Goal: Information Seeking & Learning: Learn about a topic

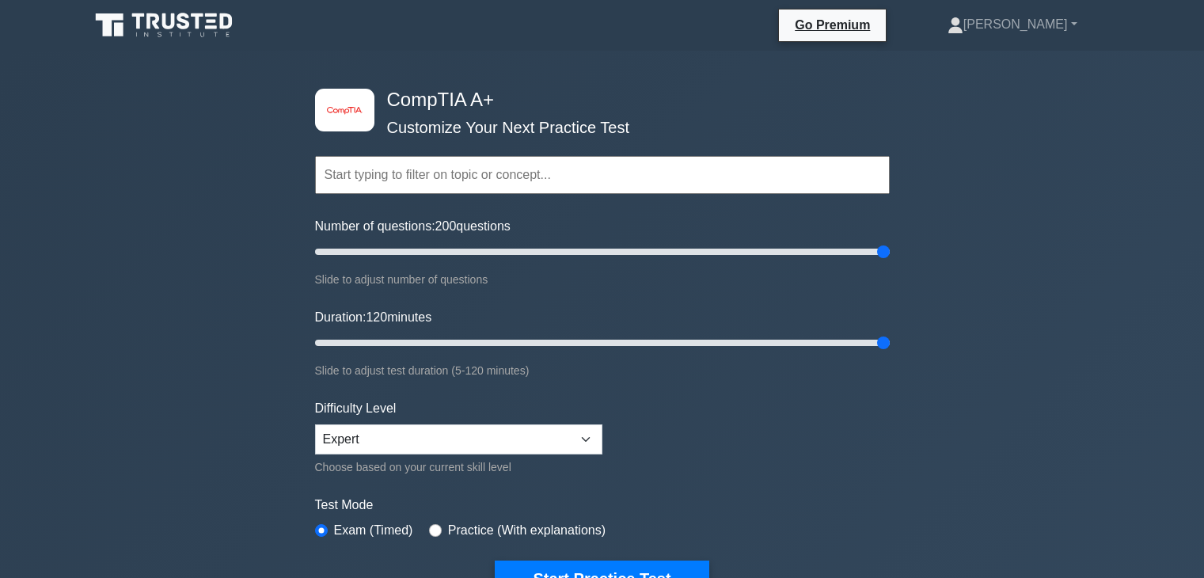
select select "expert"
click at [680, 561] on button "Start Practice Test" at bounding box center [602, 579] width 214 height 36
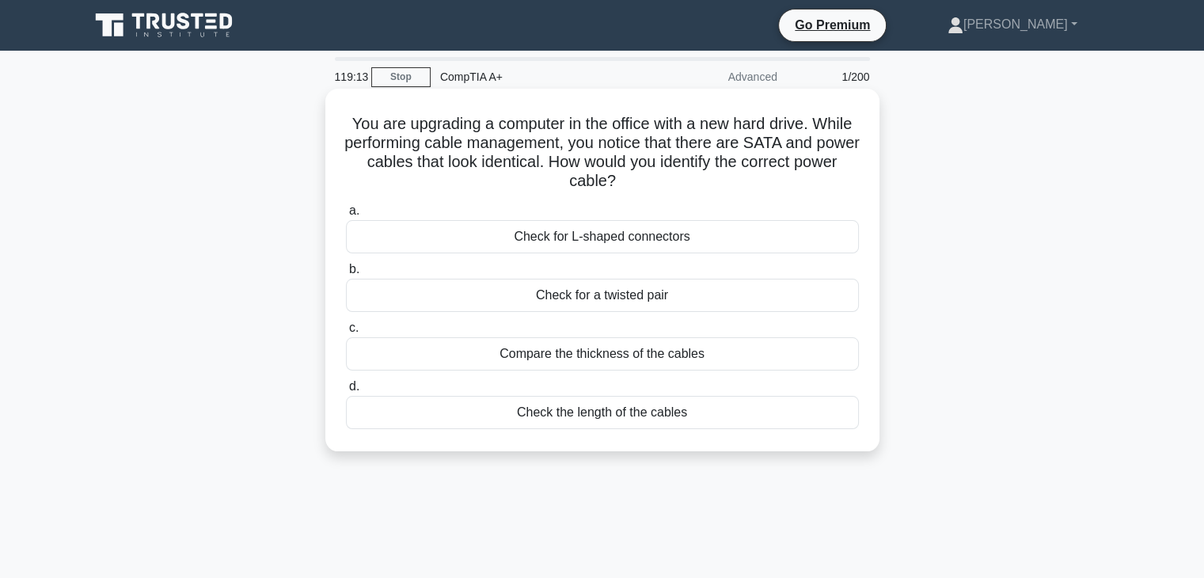
click at [744, 299] on div "Check for a twisted pair" at bounding box center [602, 295] width 513 height 33
click at [346, 275] on input "b. Check for a twisted pair" at bounding box center [346, 269] width 0 height 10
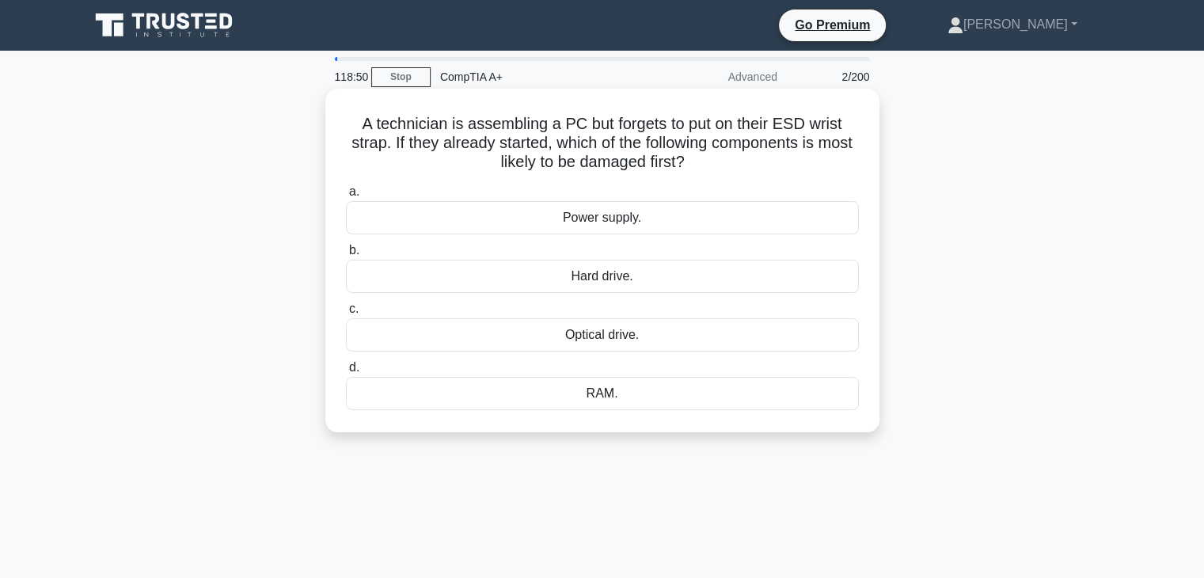
click at [658, 405] on div "RAM." at bounding box center [602, 393] width 513 height 33
click at [346, 373] on input "d. RAM." at bounding box center [346, 368] width 0 height 10
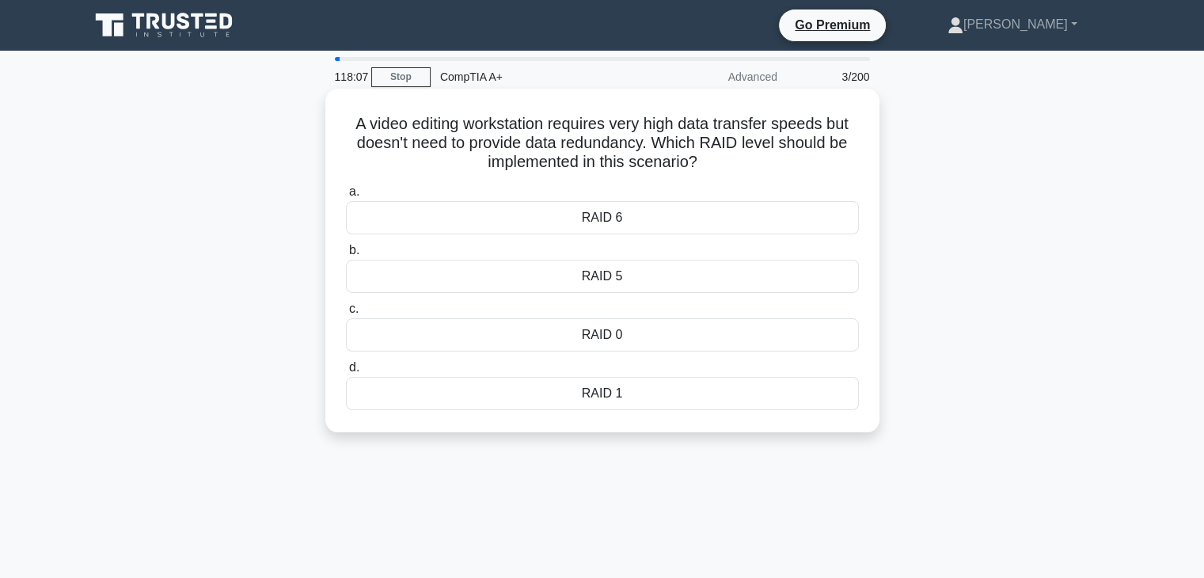
click at [621, 399] on div "RAID 1" at bounding box center [602, 393] width 513 height 33
click at [346, 373] on input "d. RAID 1" at bounding box center [346, 368] width 0 height 10
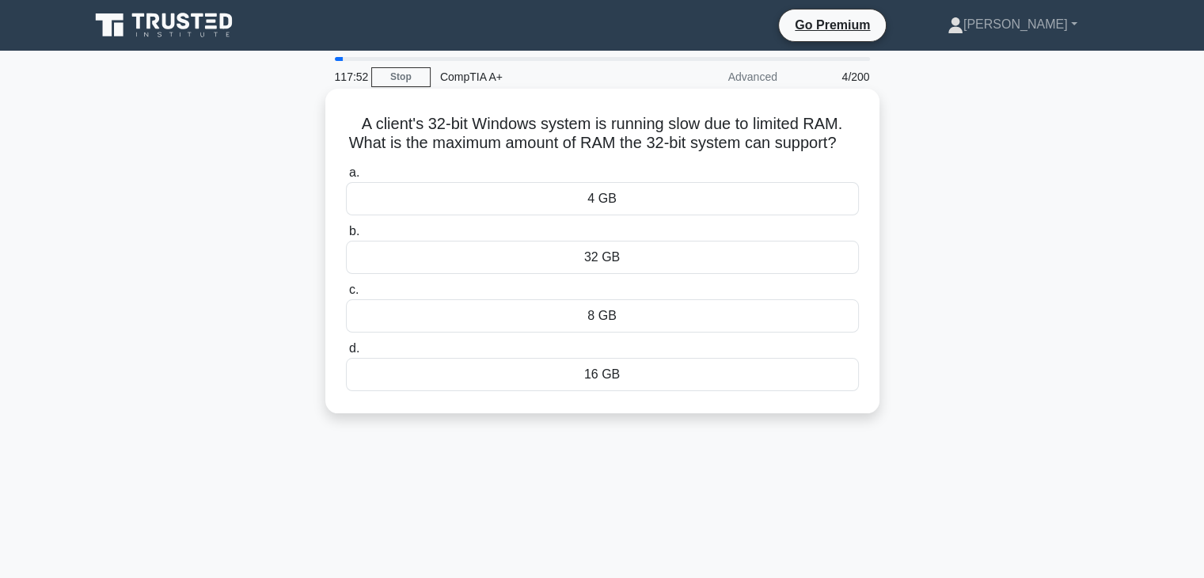
click at [650, 274] on div "32 GB" at bounding box center [602, 257] width 513 height 33
click at [346, 237] on input "b. 32 GB" at bounding box center [346, 231] width 0 height 10
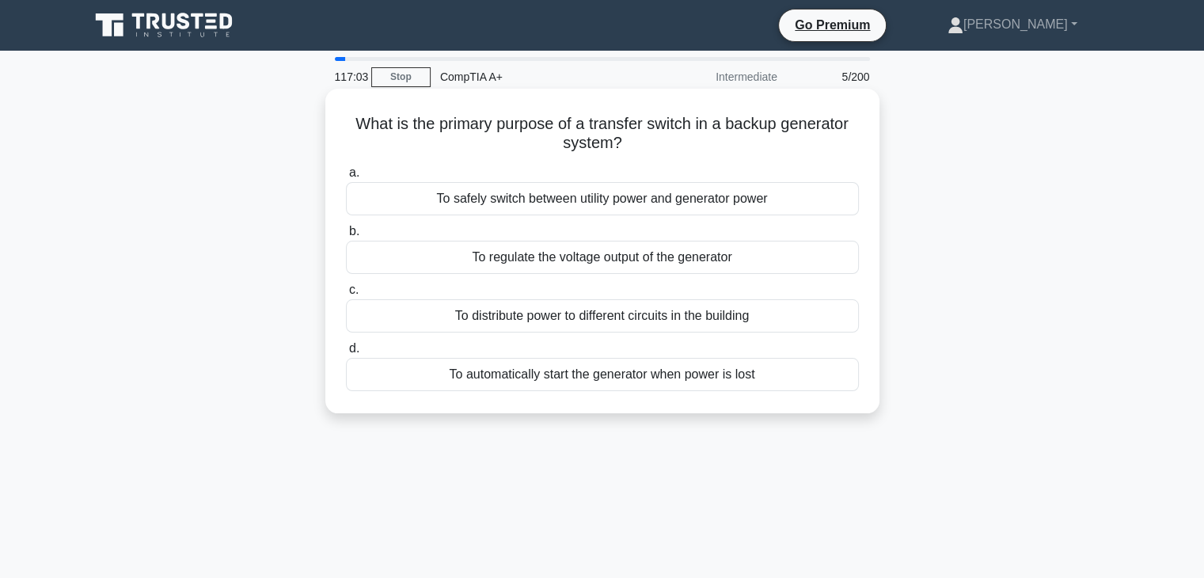
click at [694, 391] on div "To automatically start the generator when power is lost" at bounding box center [602, 374] width 513 height 33
click at [346, 354] on input "d. To automatically start the generator when power is lost" at bounding box center [346, 349] width 0 height 10
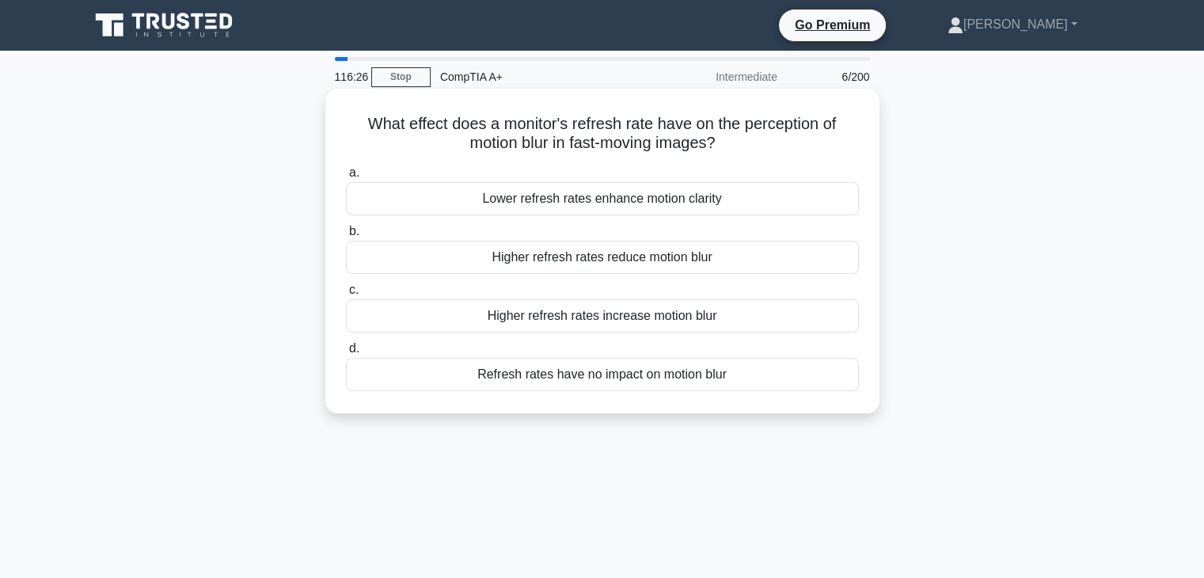
click at [637, 385] on div "Refresh rates have no impact on motion blur" at bounding box center [602, 374] width 513 height 33
click at [346, 354] on input "d. Refresh rates have no impact on motion blur" at bounding box center [346, 349] width 0 height 10
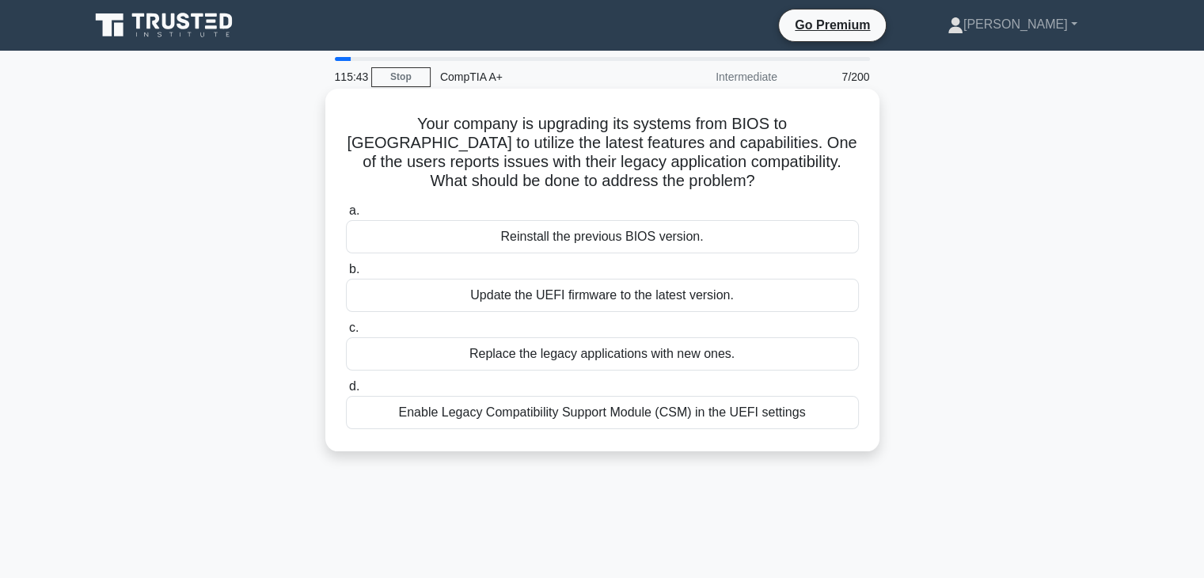
click at [790, 425] on div "Enable Legacy Compatibility Support Module (CSM) in the UEFI settings" at bounding box center [602, 412] width 513 height 33
click at [346, 392] on input "d. Enable Legacy Compatibility Support Module (CSM) in the UEFI settings" at bounding box center [346, 387] width 0 height 10
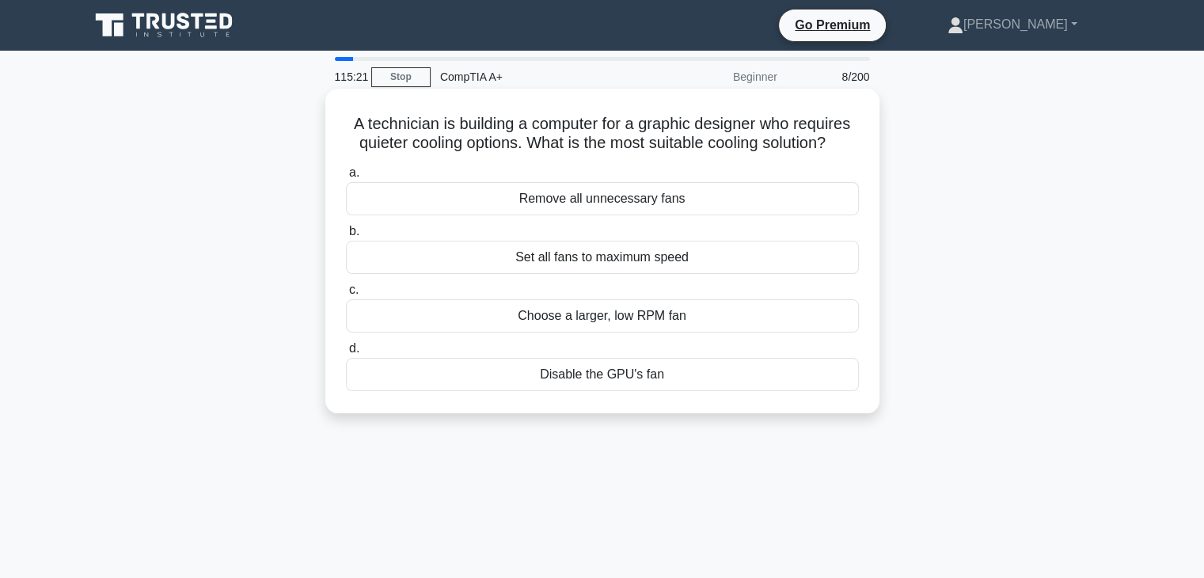
click at [684, 330] on div "Choose a larger, low RPM fan" at bounding box center [602, 315] width 513 height 33
click at [346, 295] on input "c. Choose a larger, low RPM fan" at bounding box center [346, 290] width 0 height 10
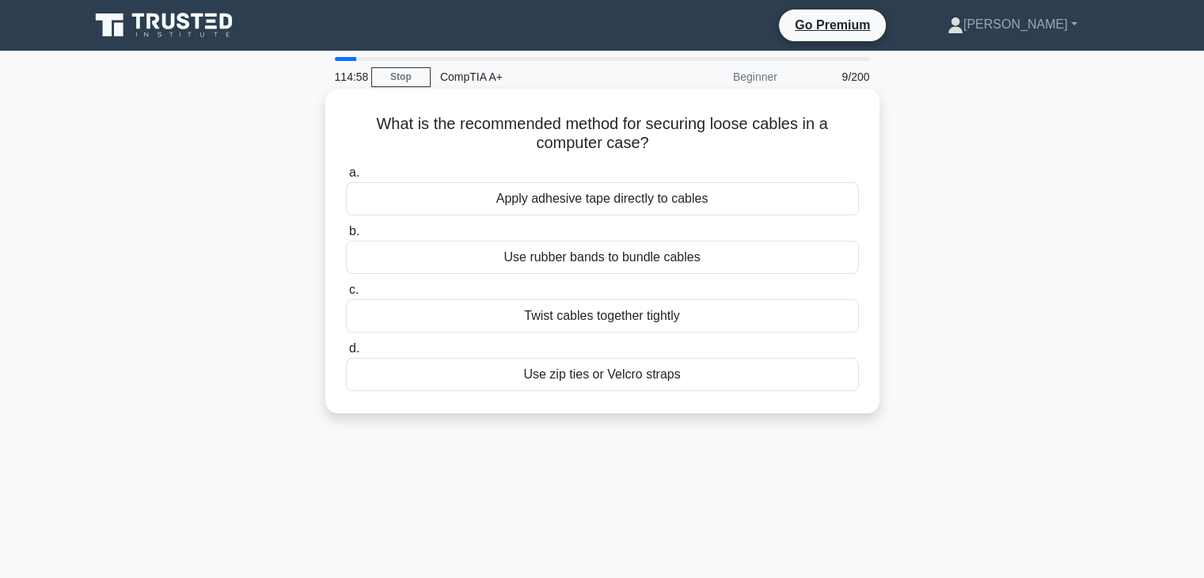
click at [668, 381] on div "Use zip ties or Velcro straps" at bounding box center [602, 374] width 513 height 33
click at [346, 354] on input "d. Use zip ties or Velcro straps" at bounding box center [346, 349] width 0 height 10
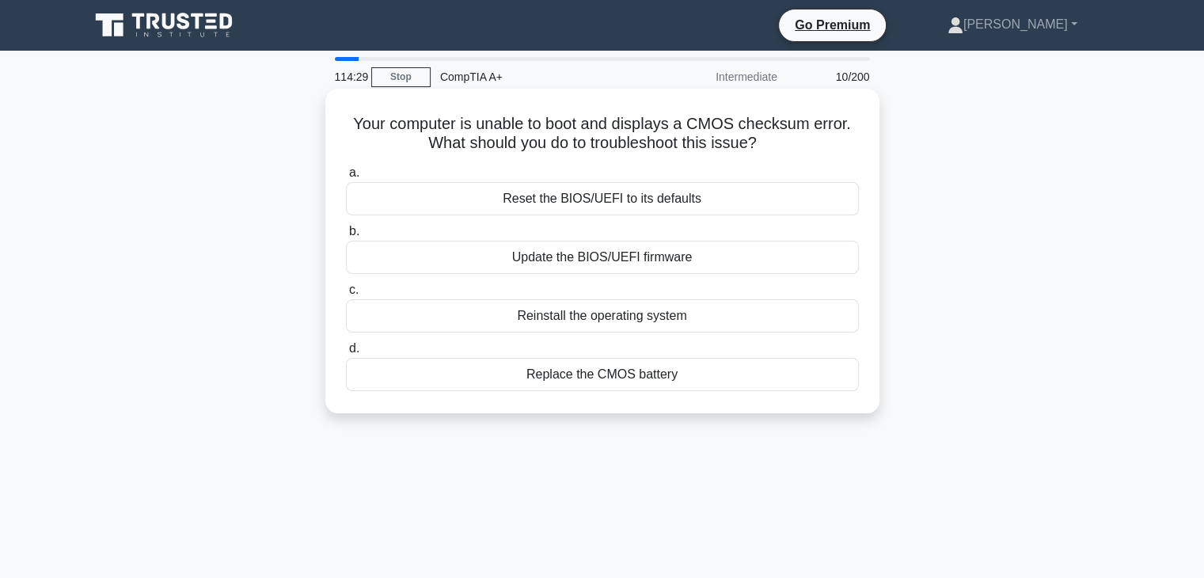
click at [630, 382] on div "Replace the CMOS battery" at bounding box center [602, 374] width 513 height 33
click at [346, 354] on input "d. Replace the CMOS battery" at bounding box center [346, 349] width 0 height 10
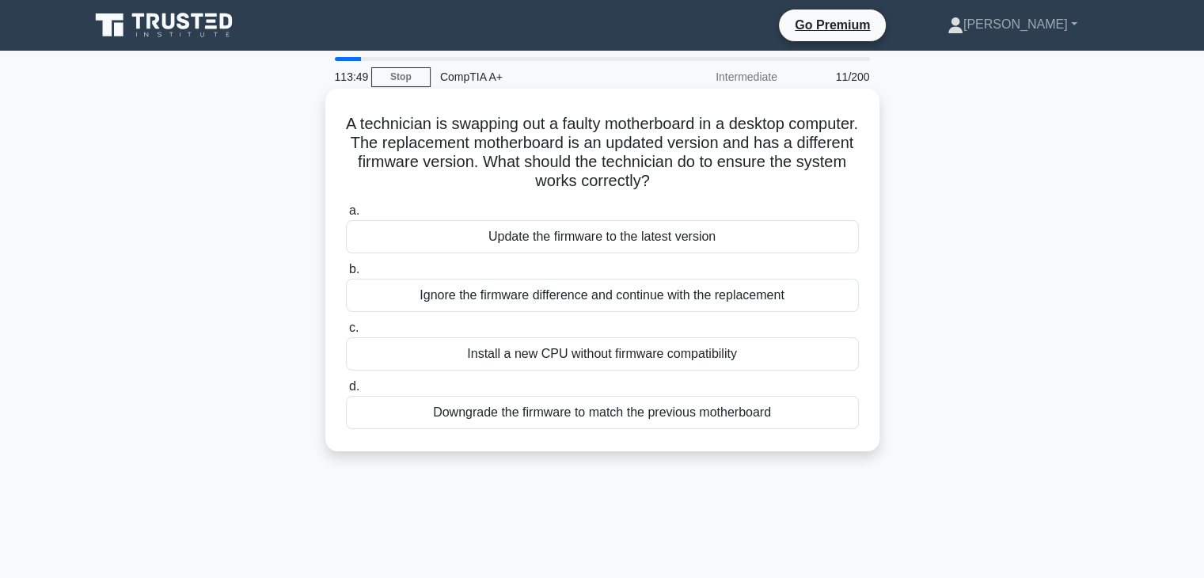
click at [653, 371] on div "Install a new CPU without firmware compatibility" at bounding box center [602, 353] width 513 height 33
click at [346, 333] on input "c. Install a new CPU without firmware compatibility" at bounding box center [346, 328] width 0 height 10
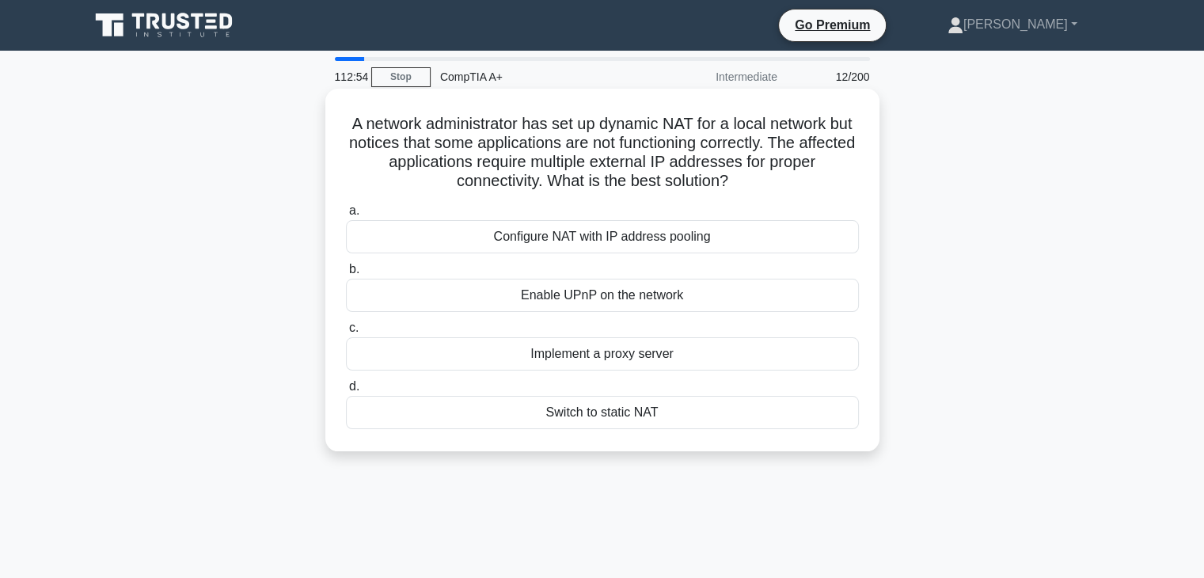
click at [653, 371] on div "Implement a proxy server" at bounding box center [602, 353] width 513 height 33
click at [346, 333] on input "c. Implement a proxy server" at bounding box center [346, 328] width 0 height 10
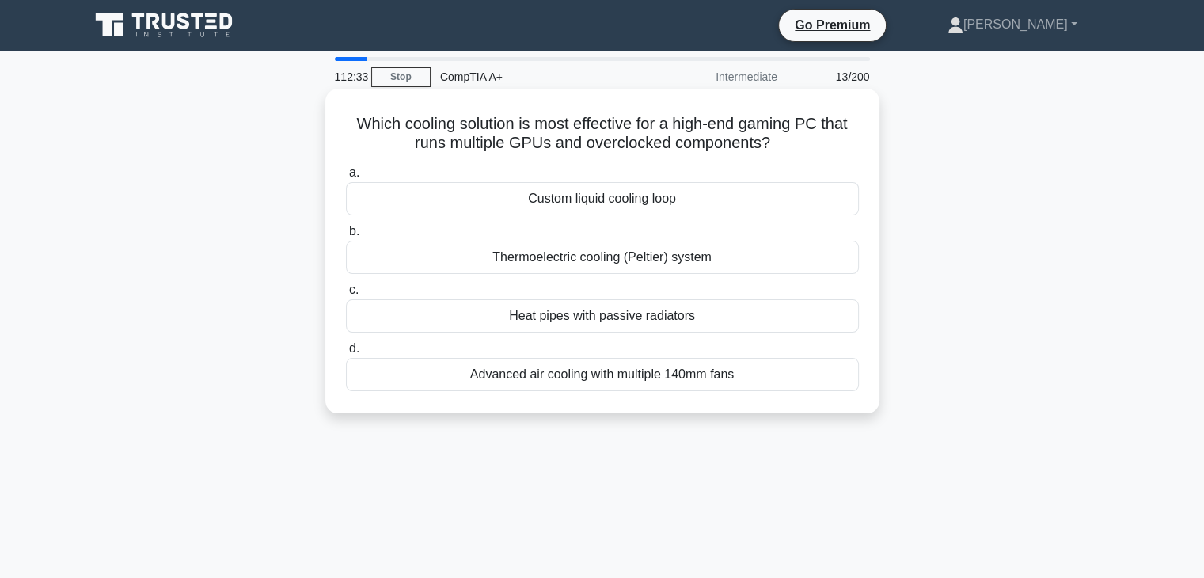
click at [720, 384] on div "Advanced air cooling with multiple 140mm fans" at bounding box center [602, 374] width 513 height 33
click at [346, 354] on input "d. Advanced air cooling with multiple 140mm fans" at bounding box center [346, 349] width 0 height 10
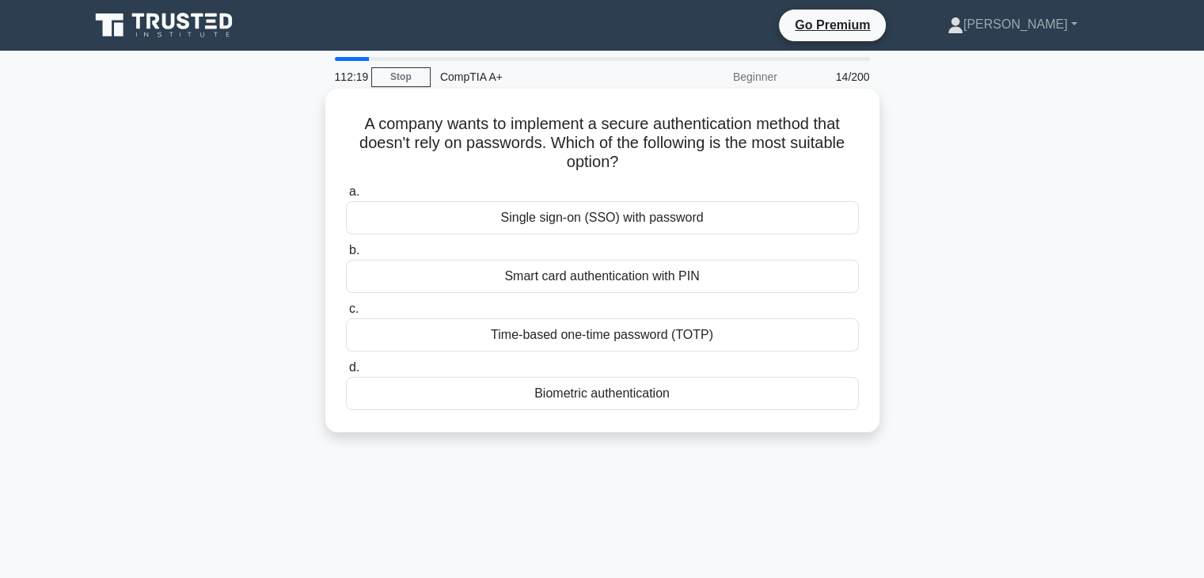
click at [640, 405] on div "Biometric authentication" at bounding box center [602, 393] width 513 height 33
click at [346, 373] on input "d. Biometric authentication" at bounding box center [346, 368] width 0 height 10
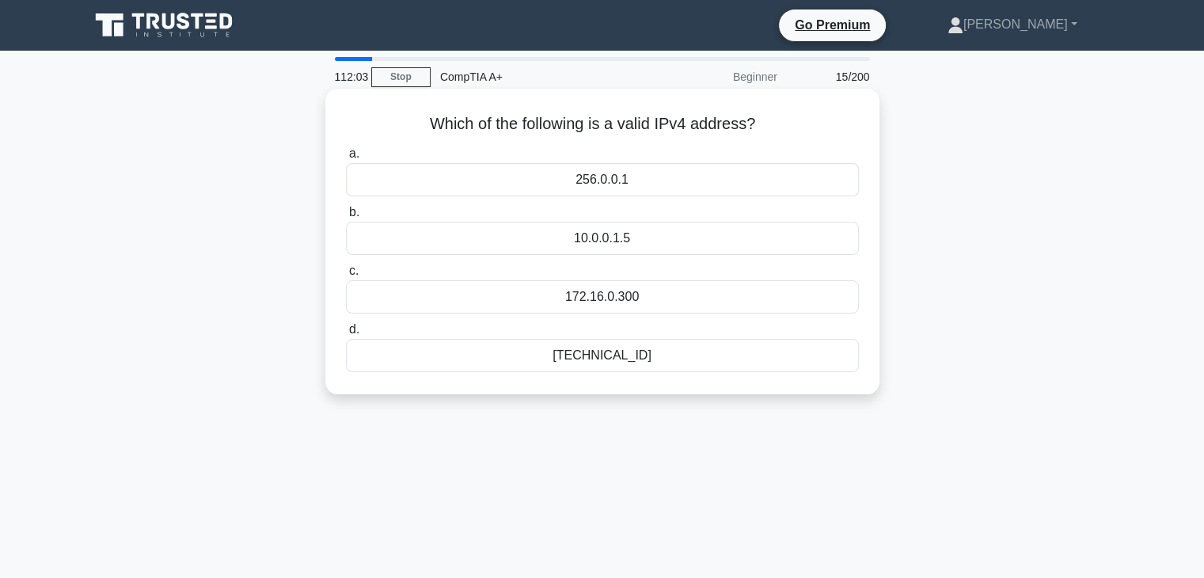
click at [646, 355] on div "192.168.0.1" at bounding box center [602, 355] width 513 height 33
click at [346, 335] on input "d. 192.168.0.1" at bounding box center [346, 330] width 0 height 10
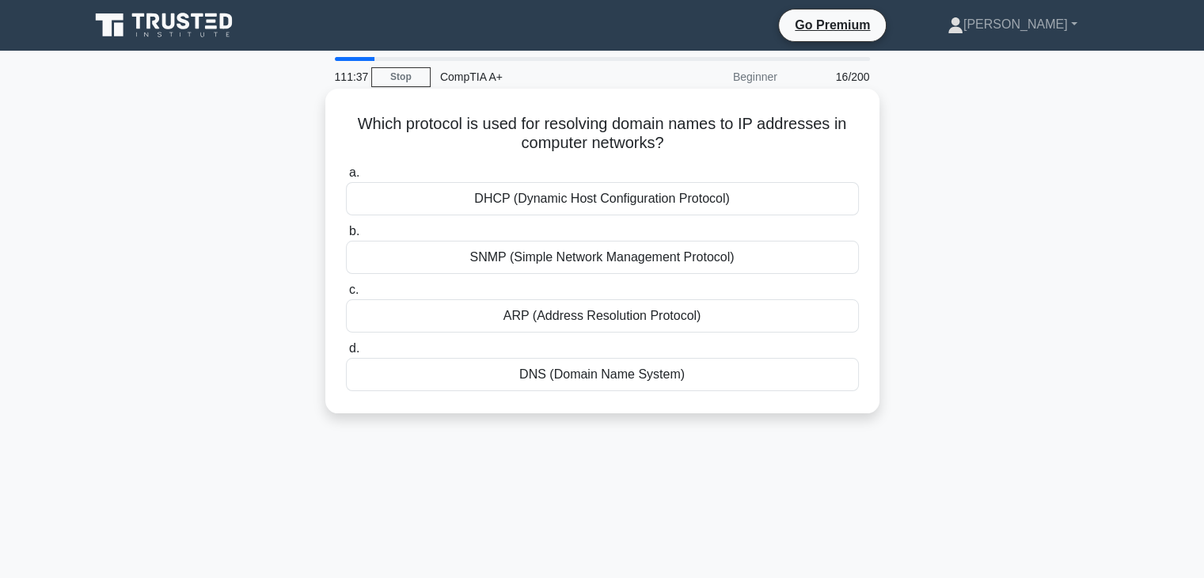
click at [646, 206] on div "DHCP (Dynamic Host Configuration Protocol)" at bounding box center [602, 198] width 513 height 33
click at [346, 178] on input "a. DHCP (Dynamic Host Configuration Protocol)" at bounding box center [346, 173] width 0 height 10
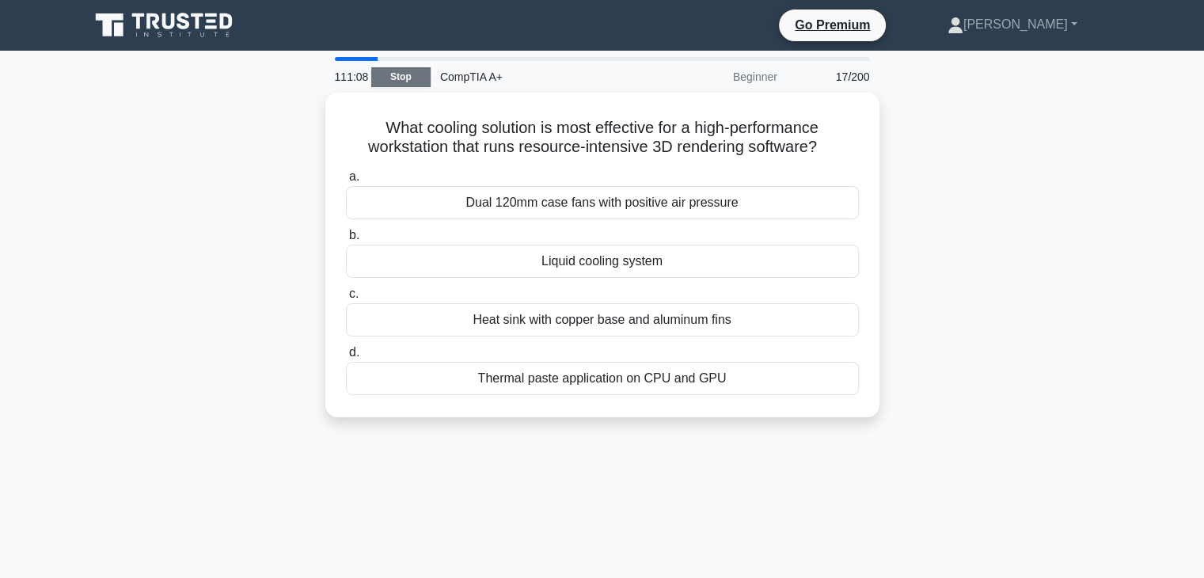
click at [404, 74] on link "Stop" at bounding box center [400, 77] width 59 height 20
